Goal: Find contact information: Find contact information

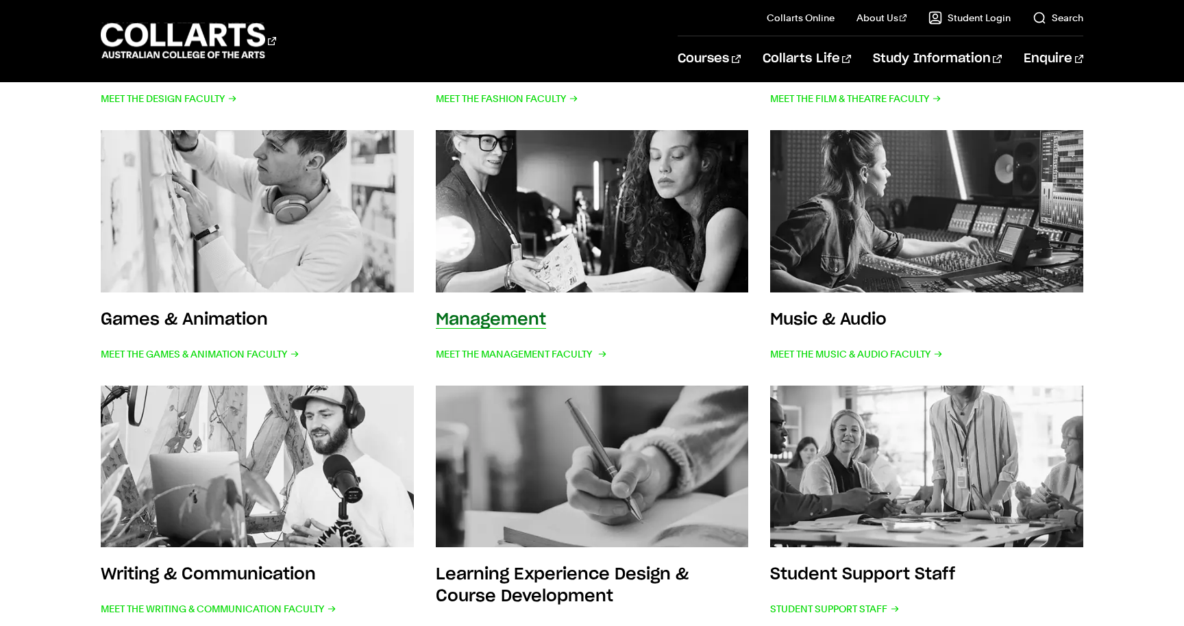
scroll to position [508, 0]
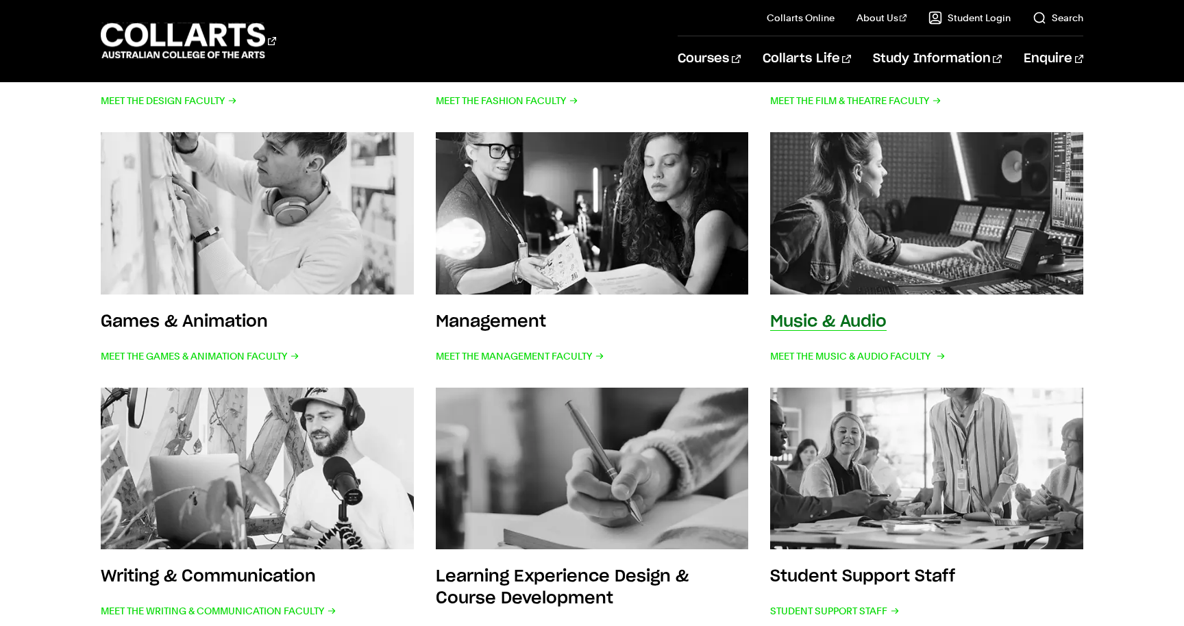
click at [901, 262] on img at bounding box center [927, 213] width 344 height 179
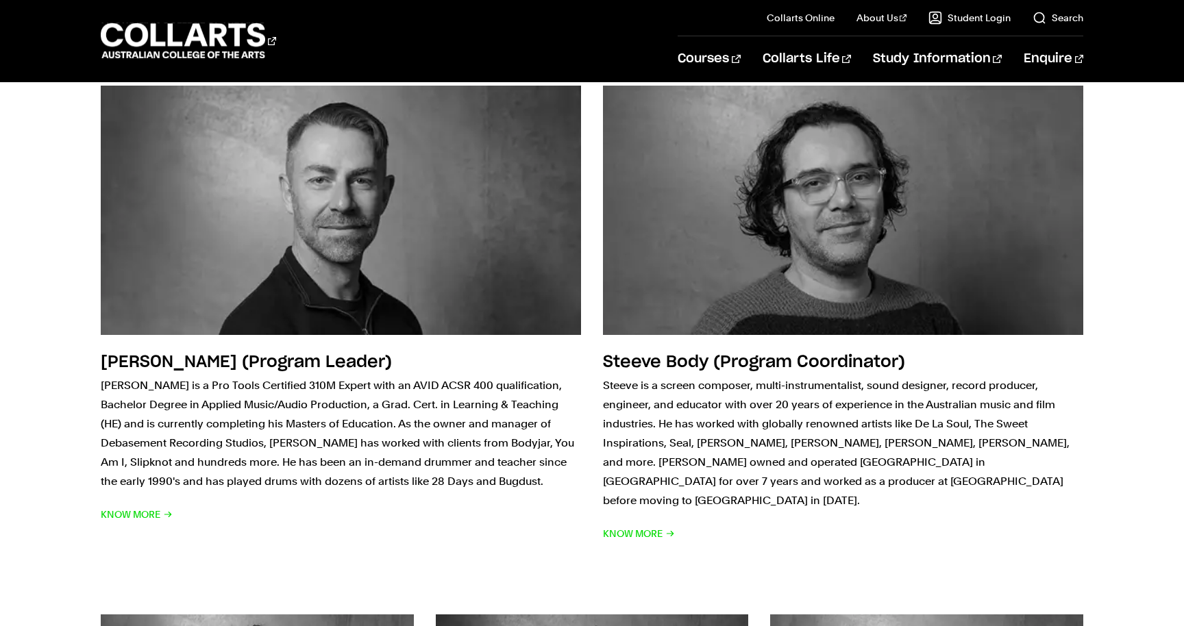
scroll to position [276, 0]
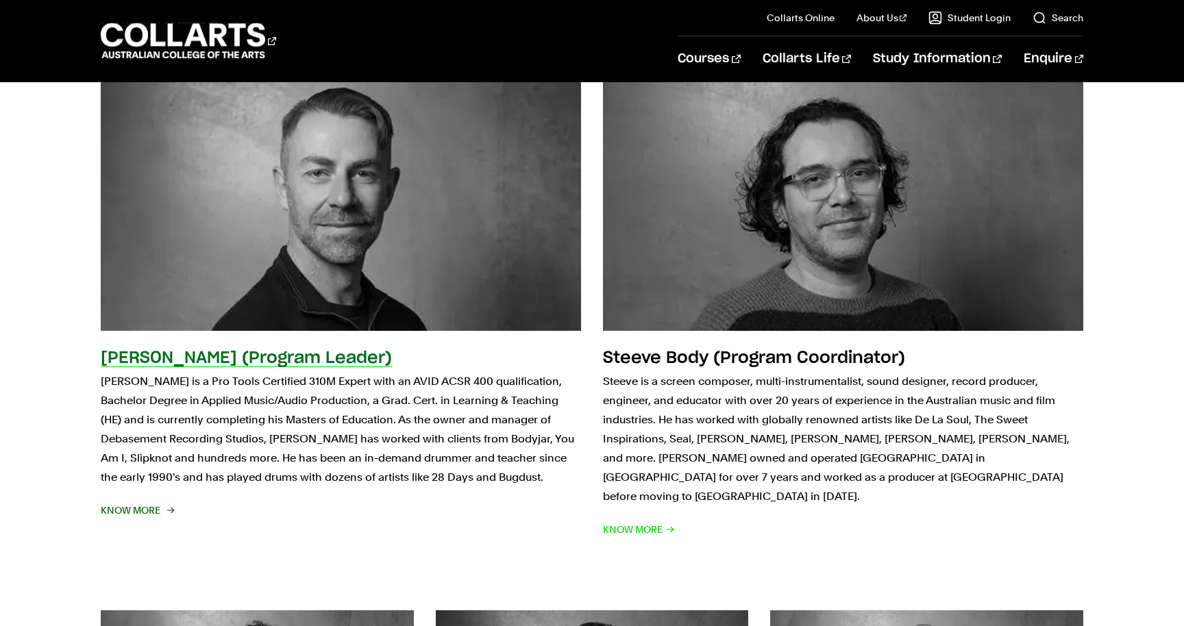
click at [166, 510] on span "Know More" at bounding box center [137, 510] width 72 height 19
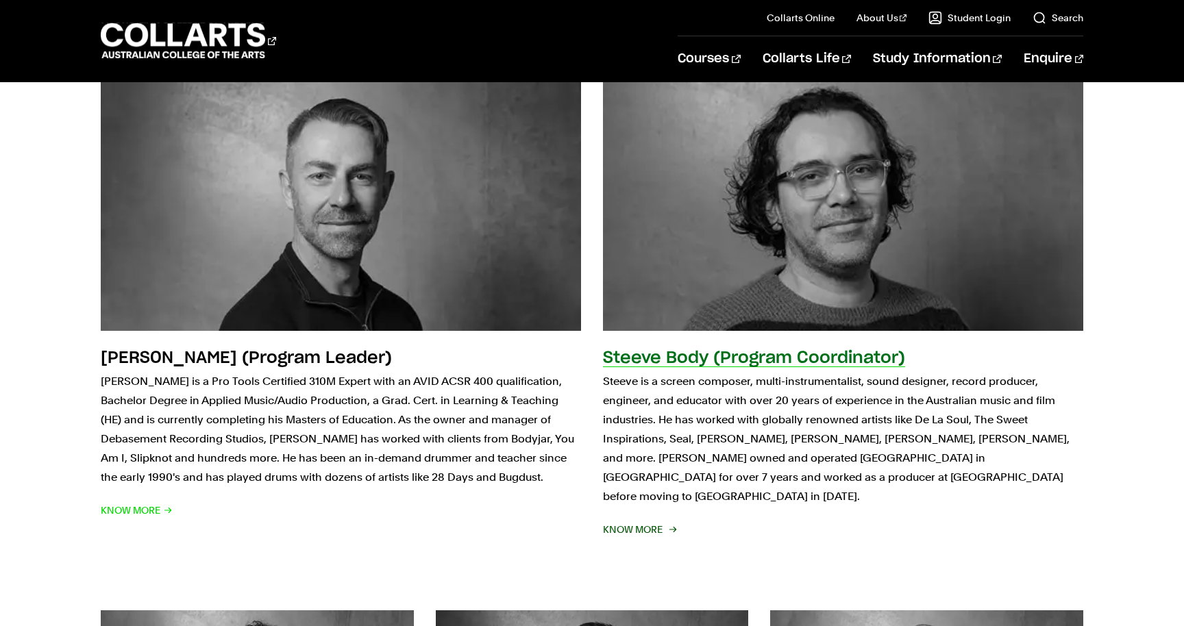
click at [669, 360] on h2 "Steeve Body (Program Coordinator)" at bounding box center [754, 358] width 302 height 16
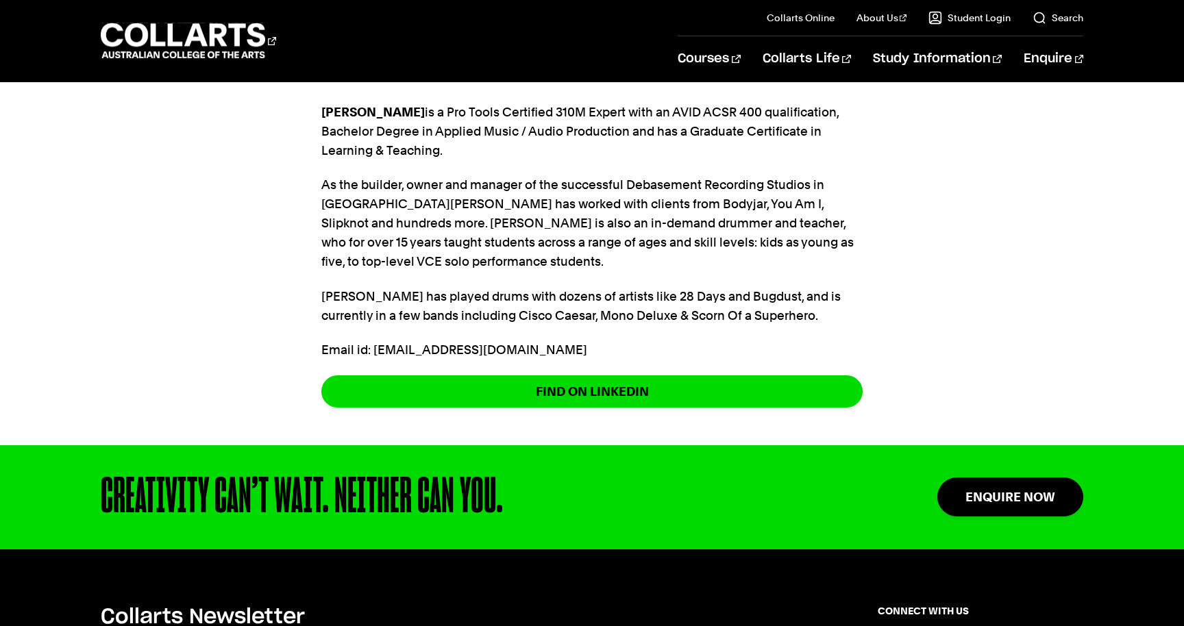
scroll to position [448, 0]
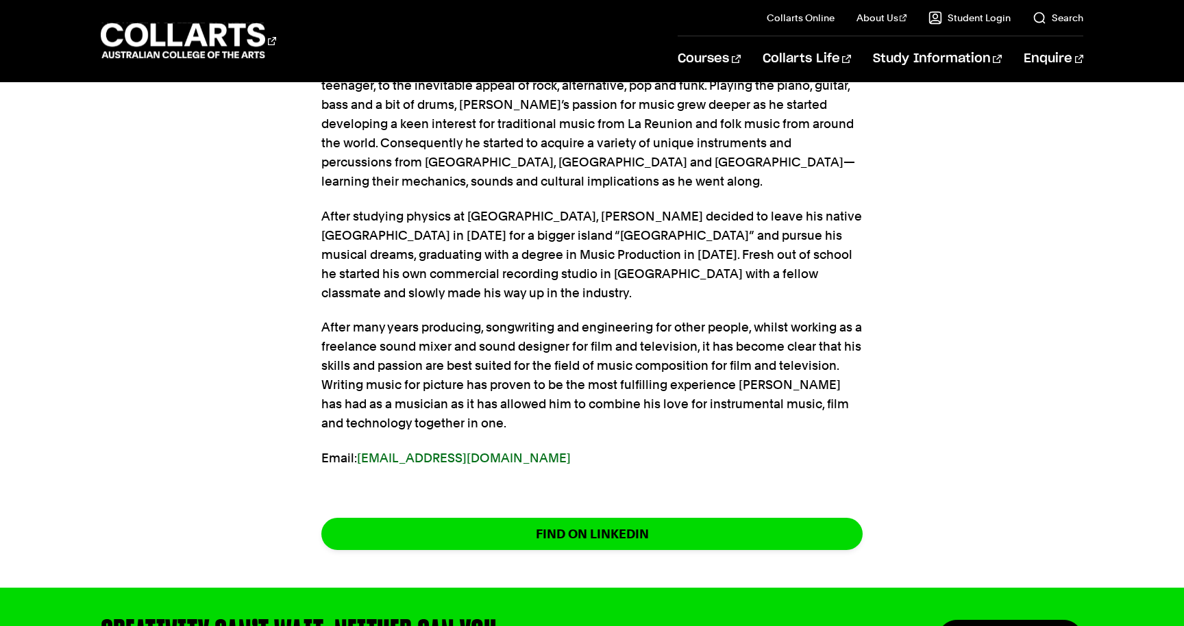
scroll to position [656, 0]
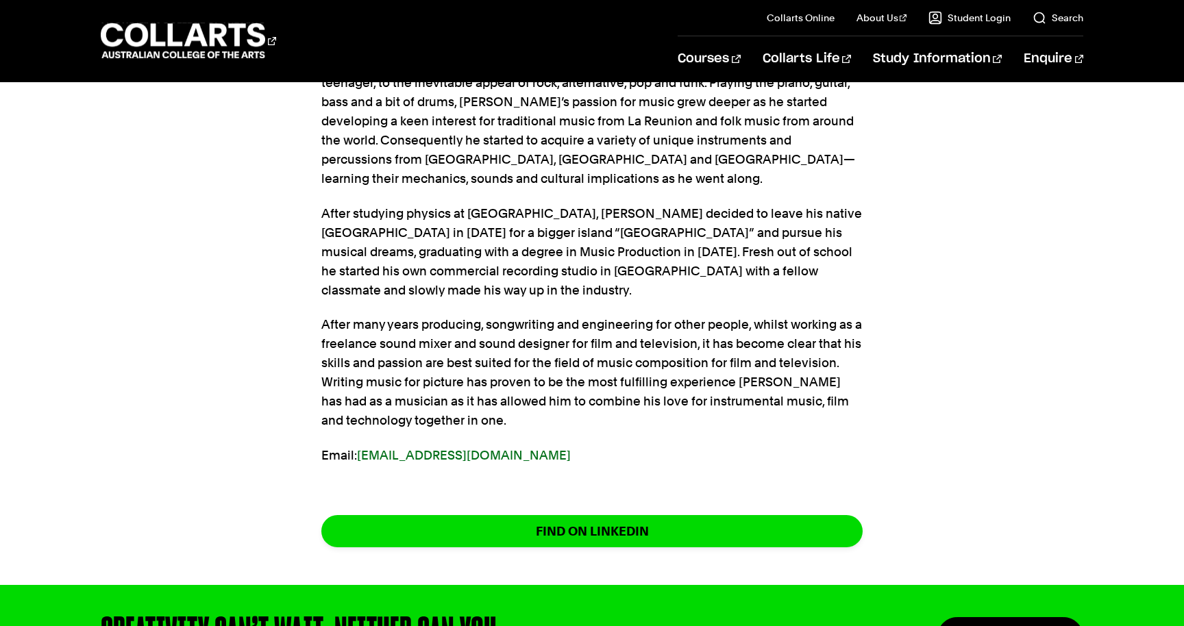
click at [769, 446] on p "Email: sbody@collarts.edu.au" at bounding box center [591, 455] width 541 height 19
